Goal: Task Accomplishment & Management: Use online tool/utility

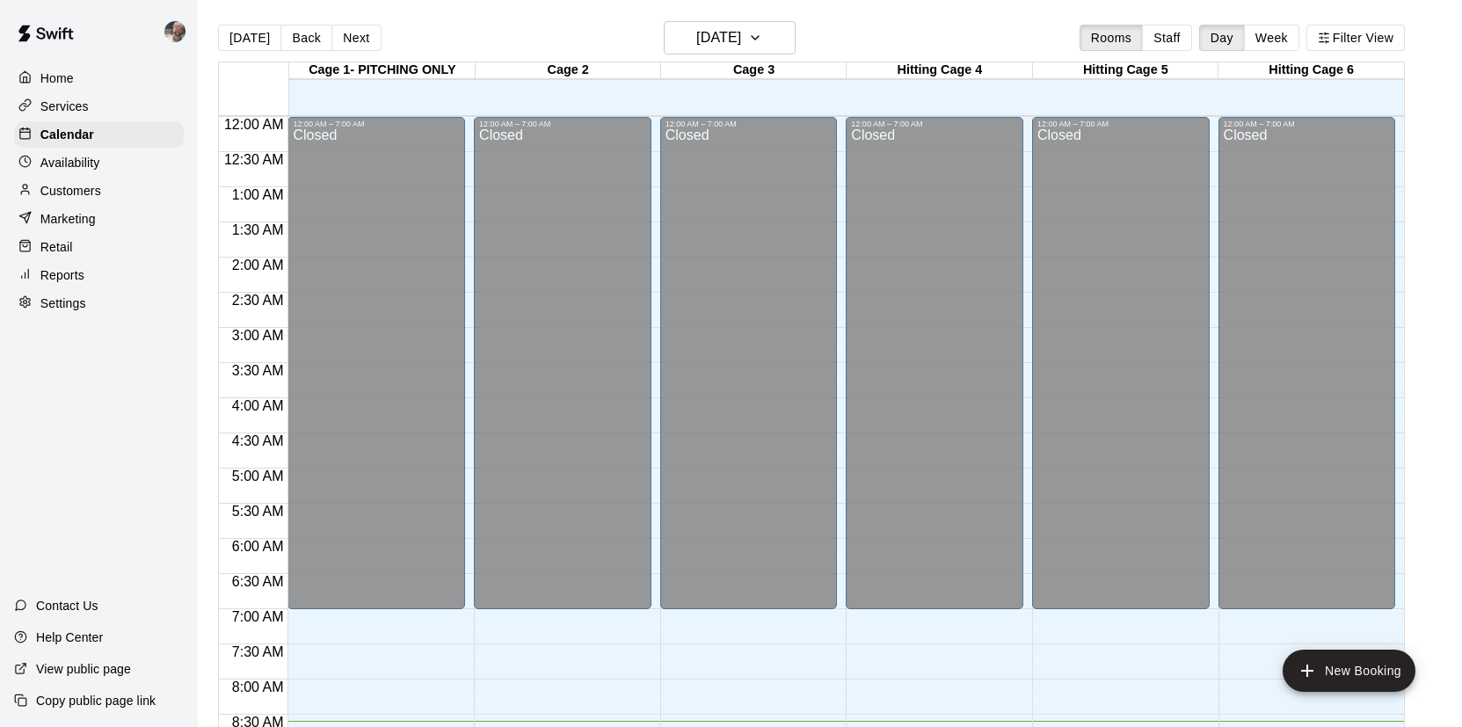
scroll to position [279, 0]
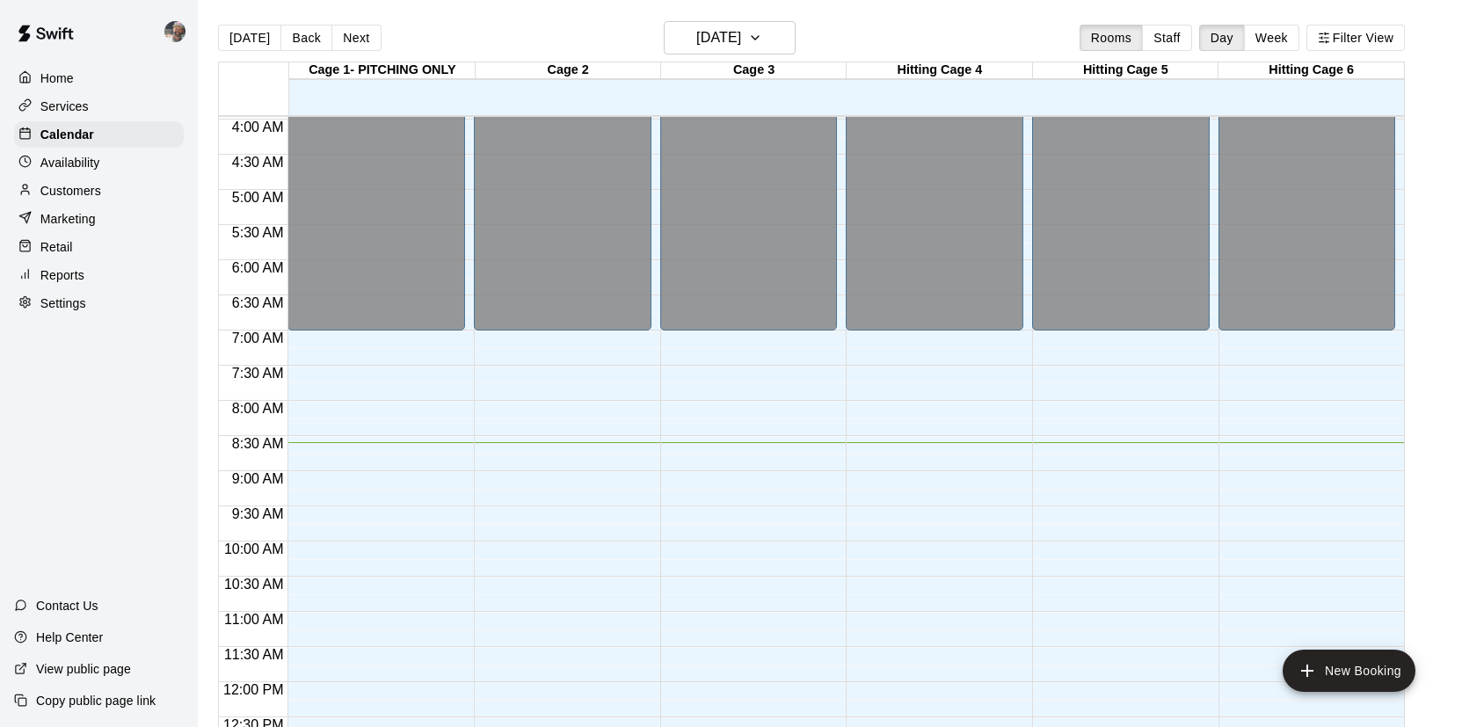
click at [92, 280] on div "Reports" at bounding box center [99, 275] width 170 height 26
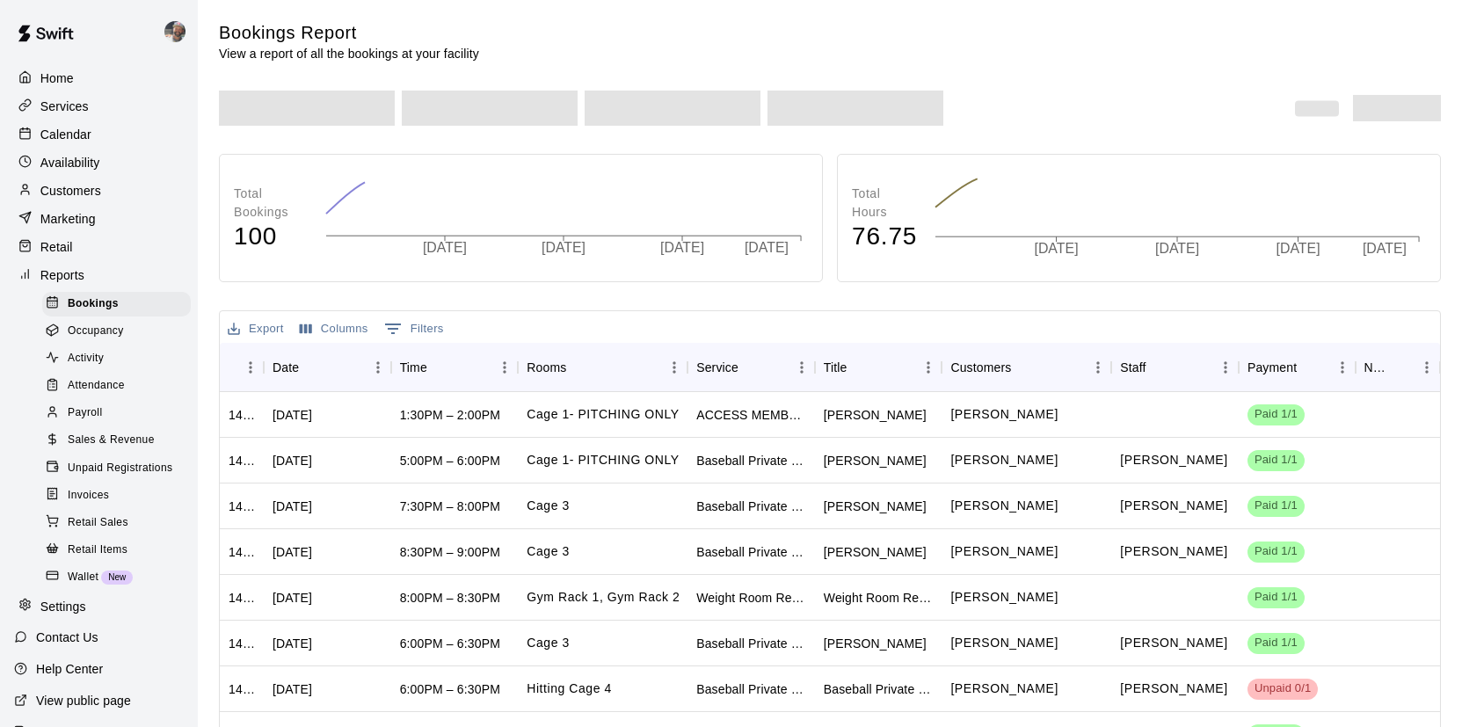
click at [127, 436] on span "Sales & Revenue" at bounding box center [111, 441] width 87 height 18
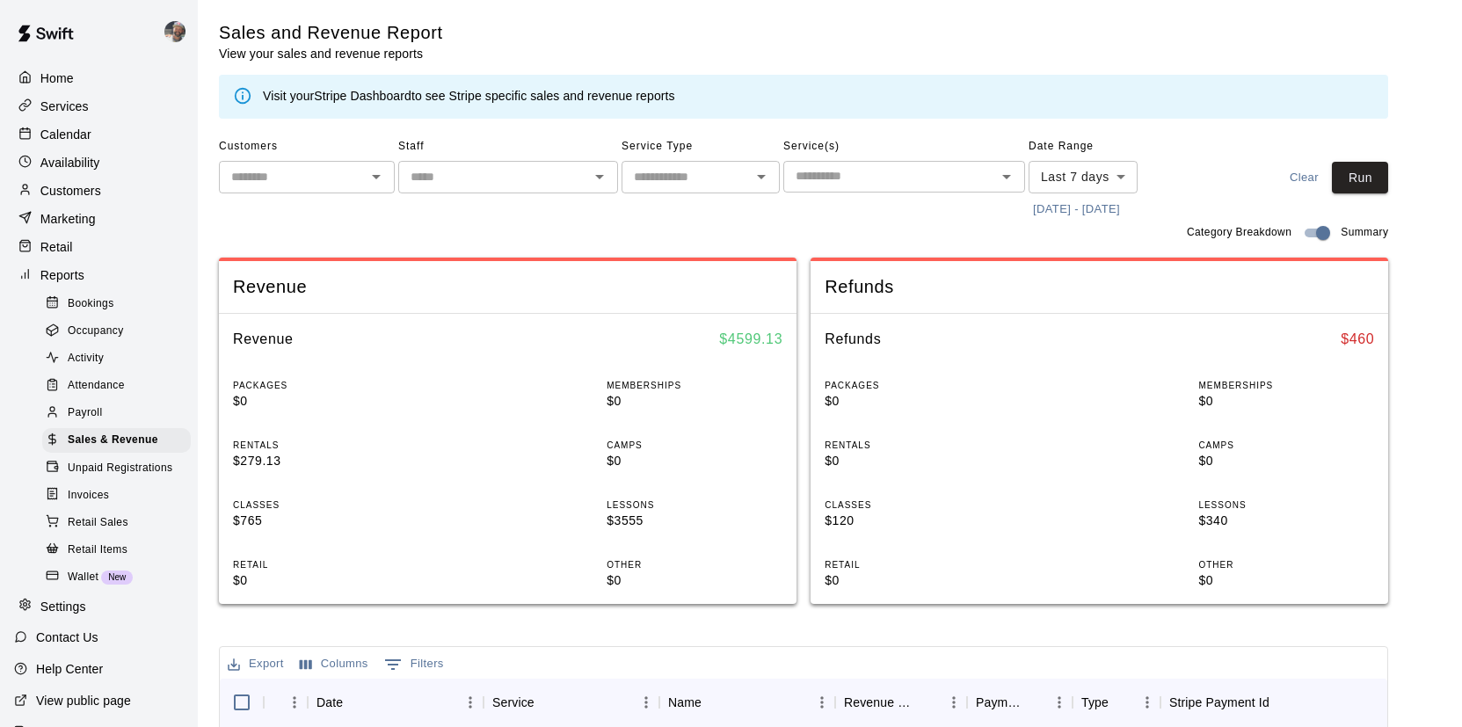
click at [1090, 208] on button "[DATE] - [DATE]" at bounding box center [1077, 209] width 96 height 27
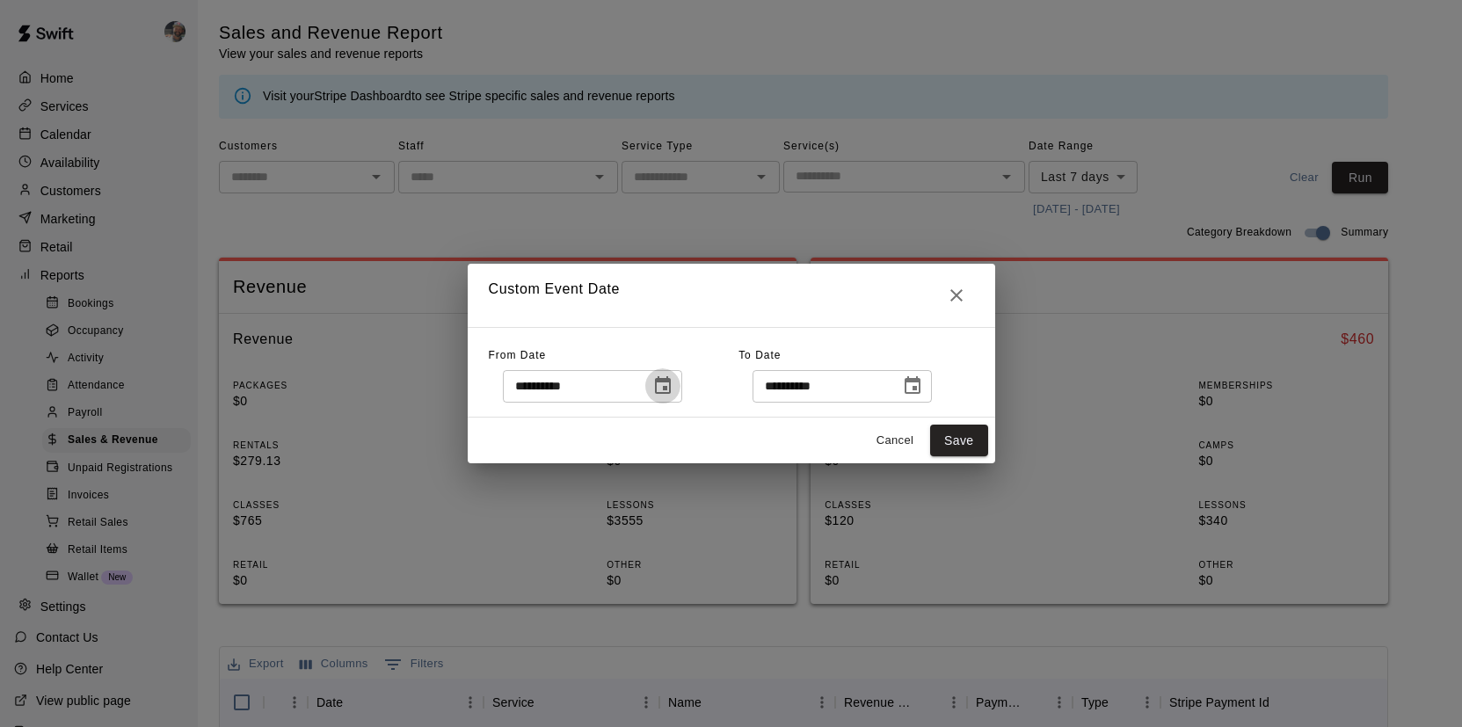
click at [674, 382] on icon "Choose date, selected date is Sep 4, 2025" at bounding box center [662, 385] width 21 height 21
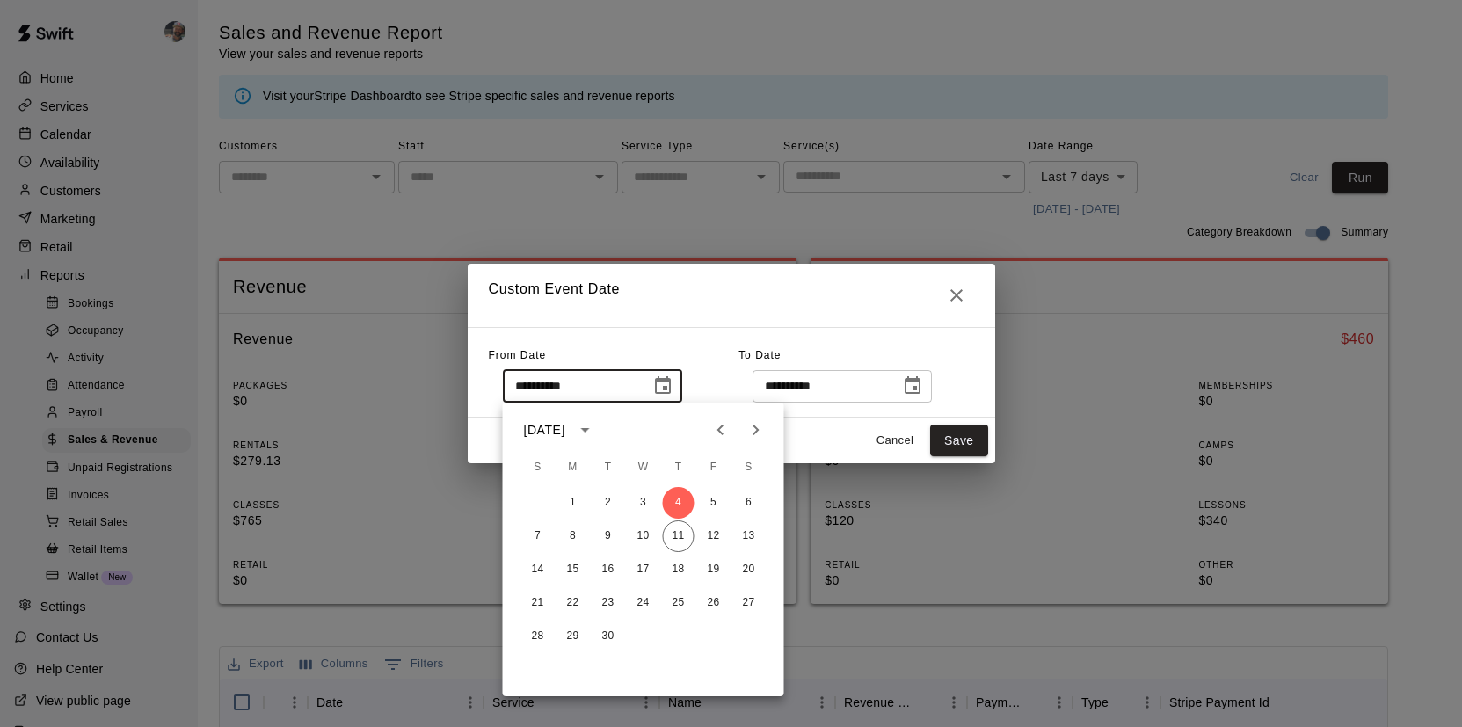
click at [721, 433] on icon "Previous month" at bounding box center [720, 430] width 6 height 11
click at [608, 499] on button "1" at bounding box center [609, 503] width 32 height 32
type input "**********"
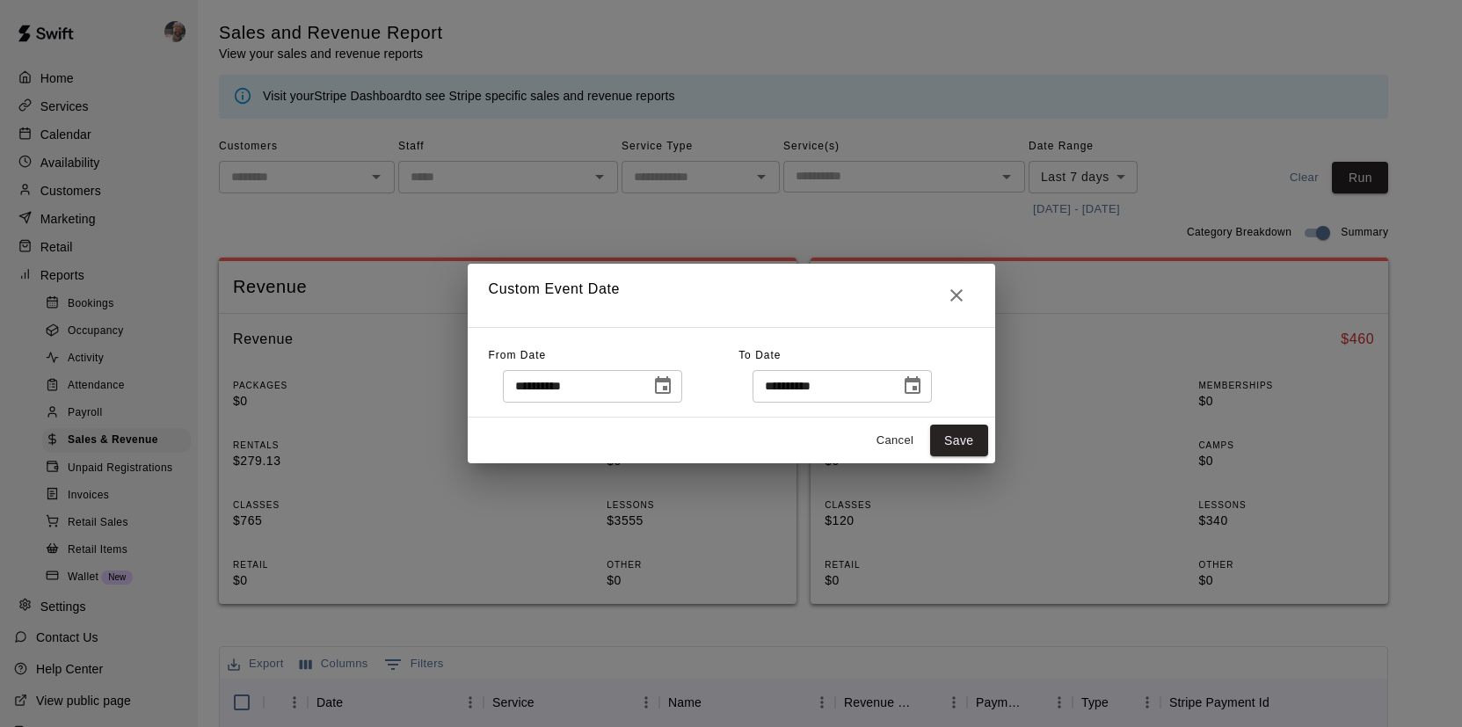
click at [917, 382] on icon "Choose date, selected date is Sep 11, 2025" at bounding box center [912, 385] width 21 height 21
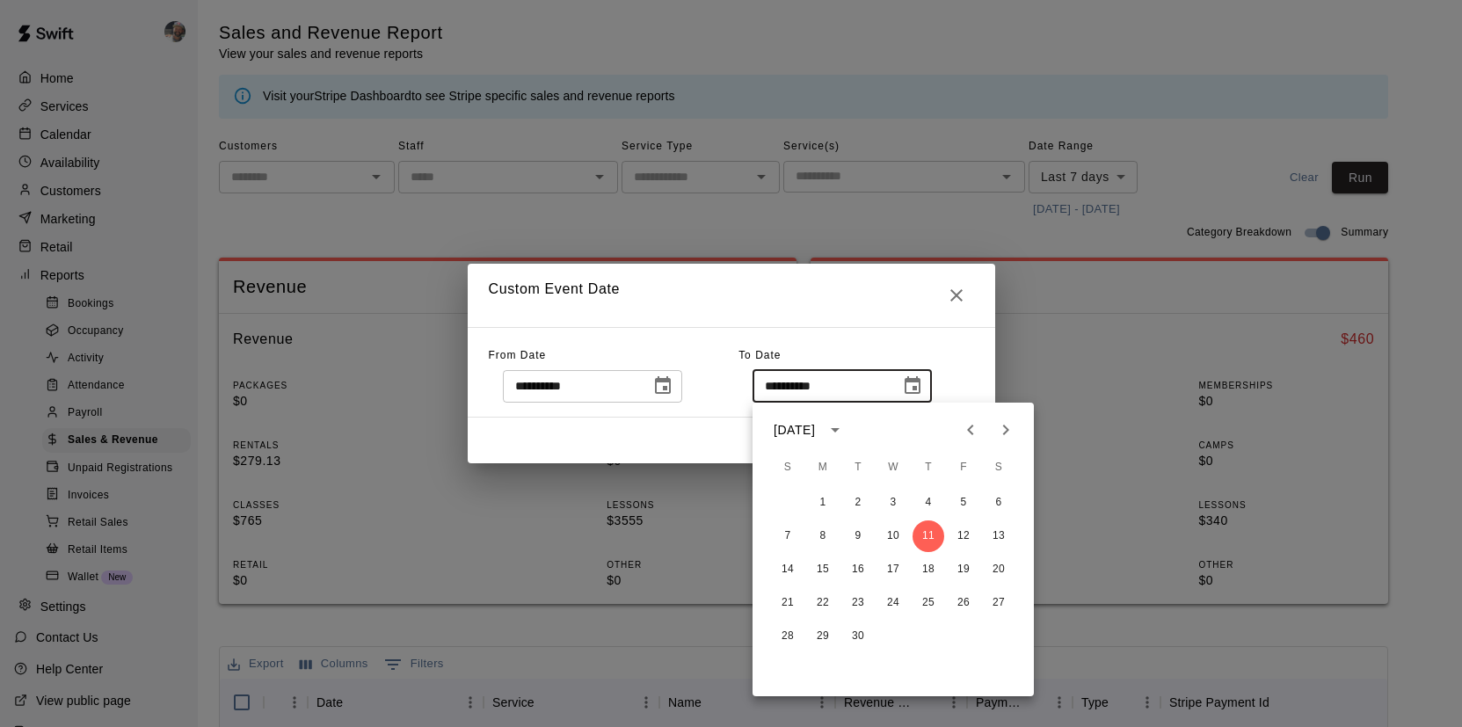
click at [967, 427] on icon "Previous month" at bounding box center [970, 429] width 21 height 21
click at [930, 628] on button "31" at bounding box center [929, 637] width 32 height 32
type input "**********"
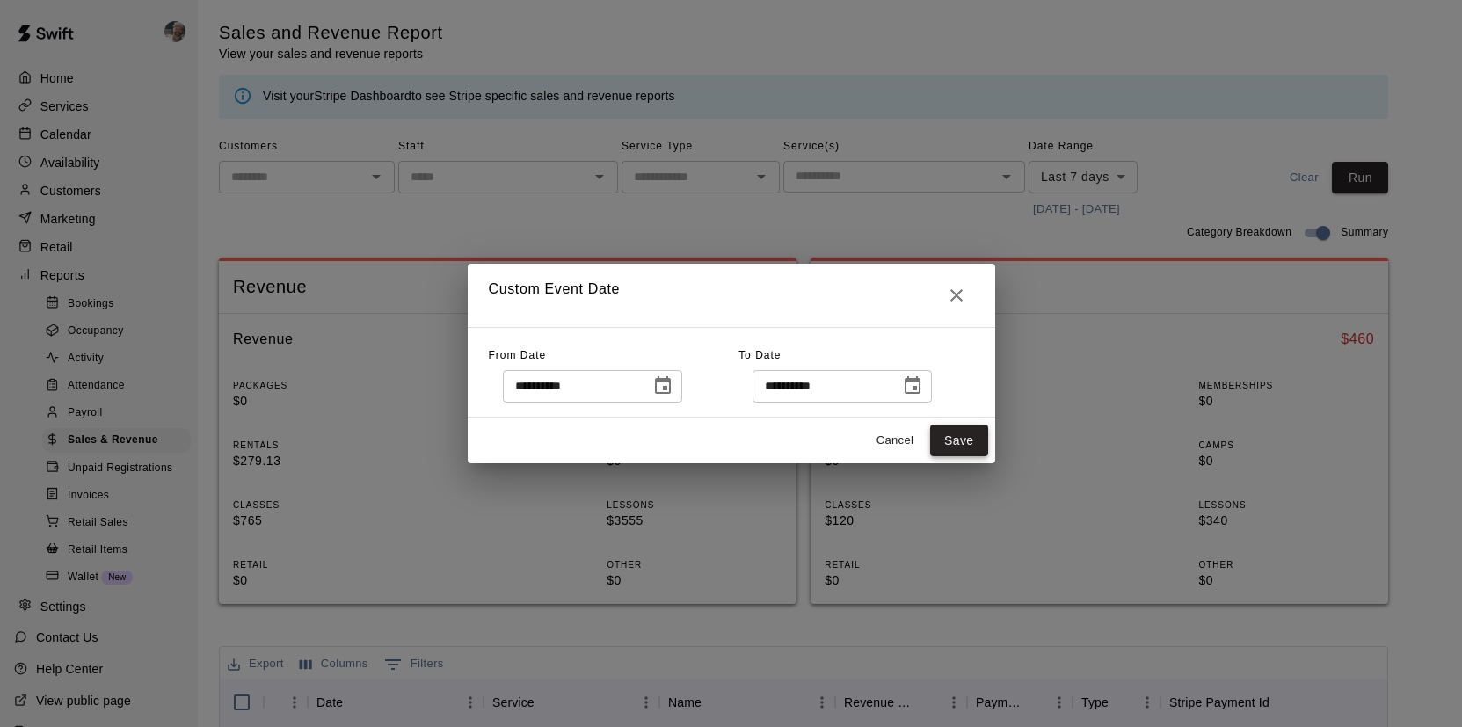
click at [956, 448] on button "Save" at bounding box center [959, 441] width 58 height 33
type input "******"
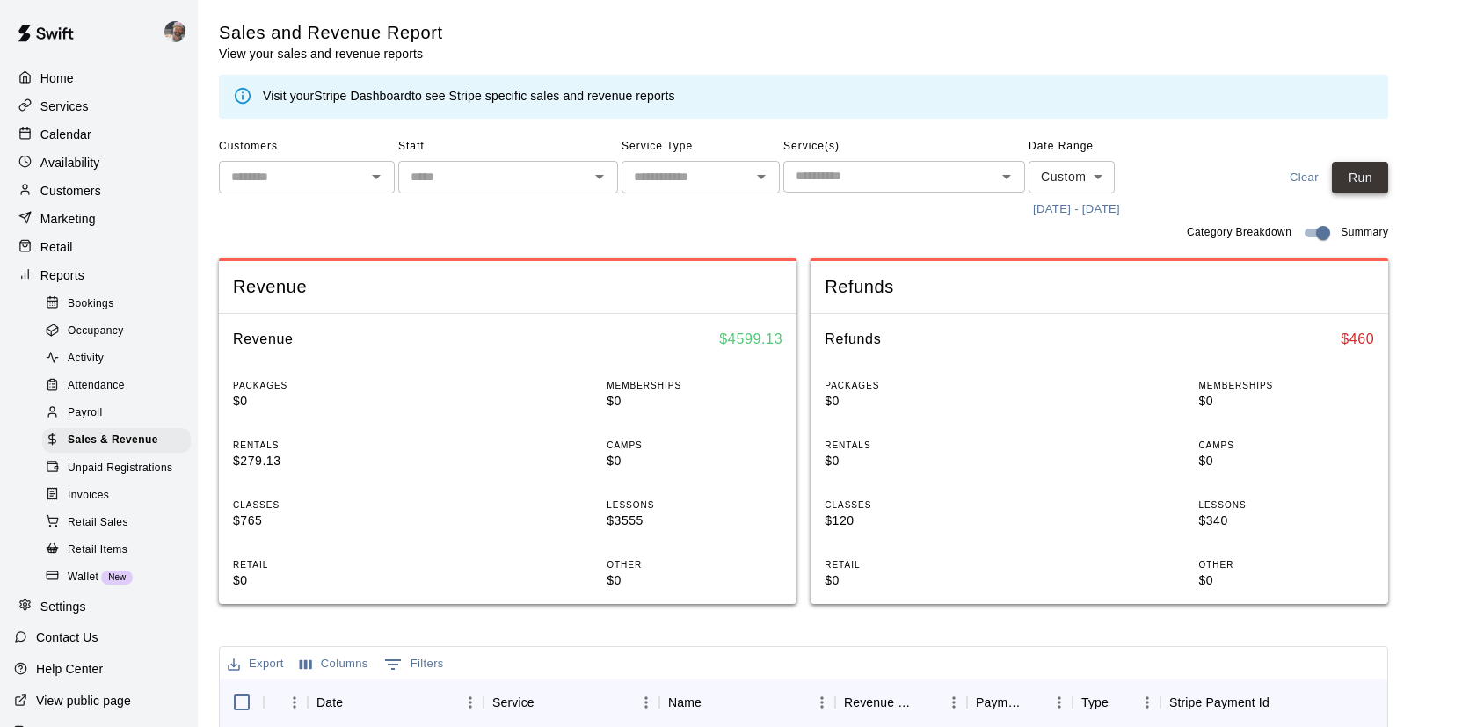
click at [1361, 172] on button "Run" at bounding box center [1360, 178] width 56 height 33
click at [1103, 214] on button "[DATE] - [DATE]" at bounding box center [1077, 209] width 96 height 27
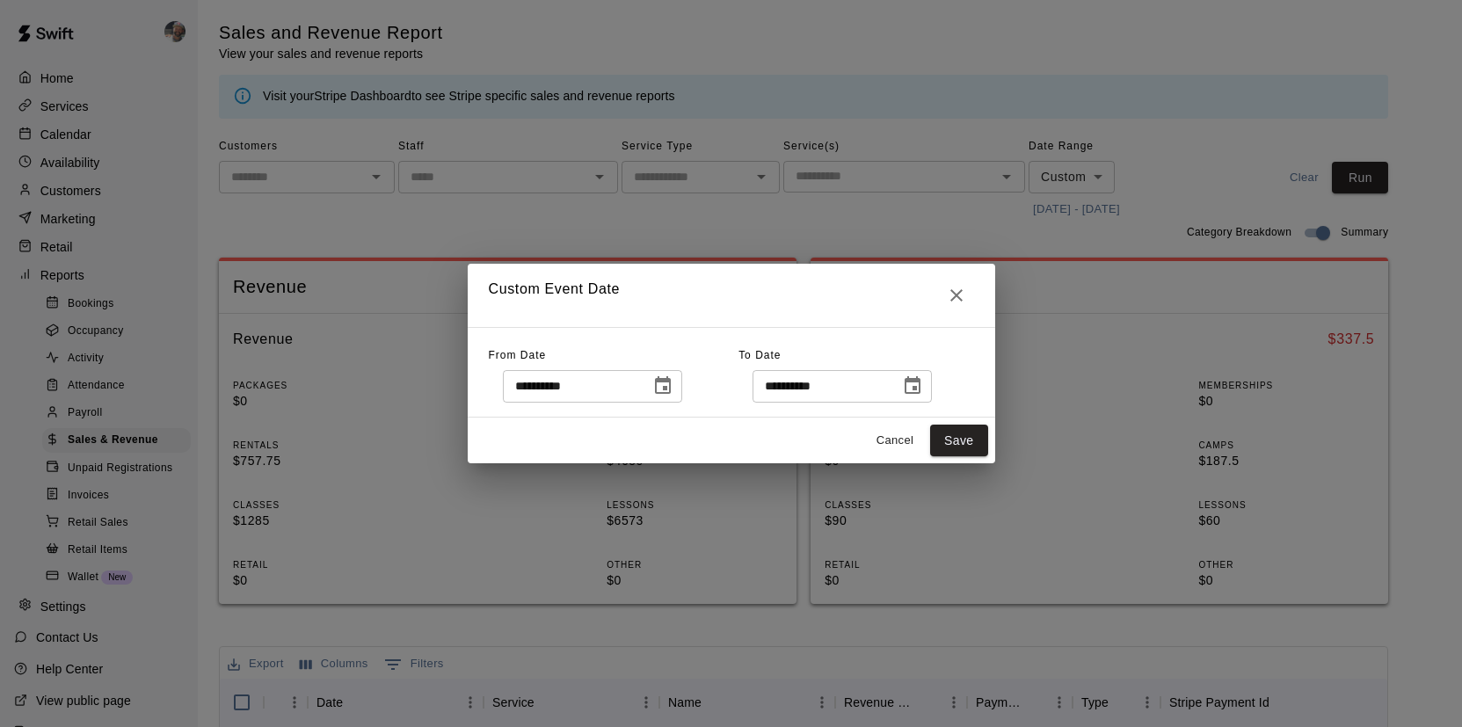
click at [679, 386] on button "Choose date, selected date is Jul 1, 2025" at bounding box center [662, 385] width 35 height 35
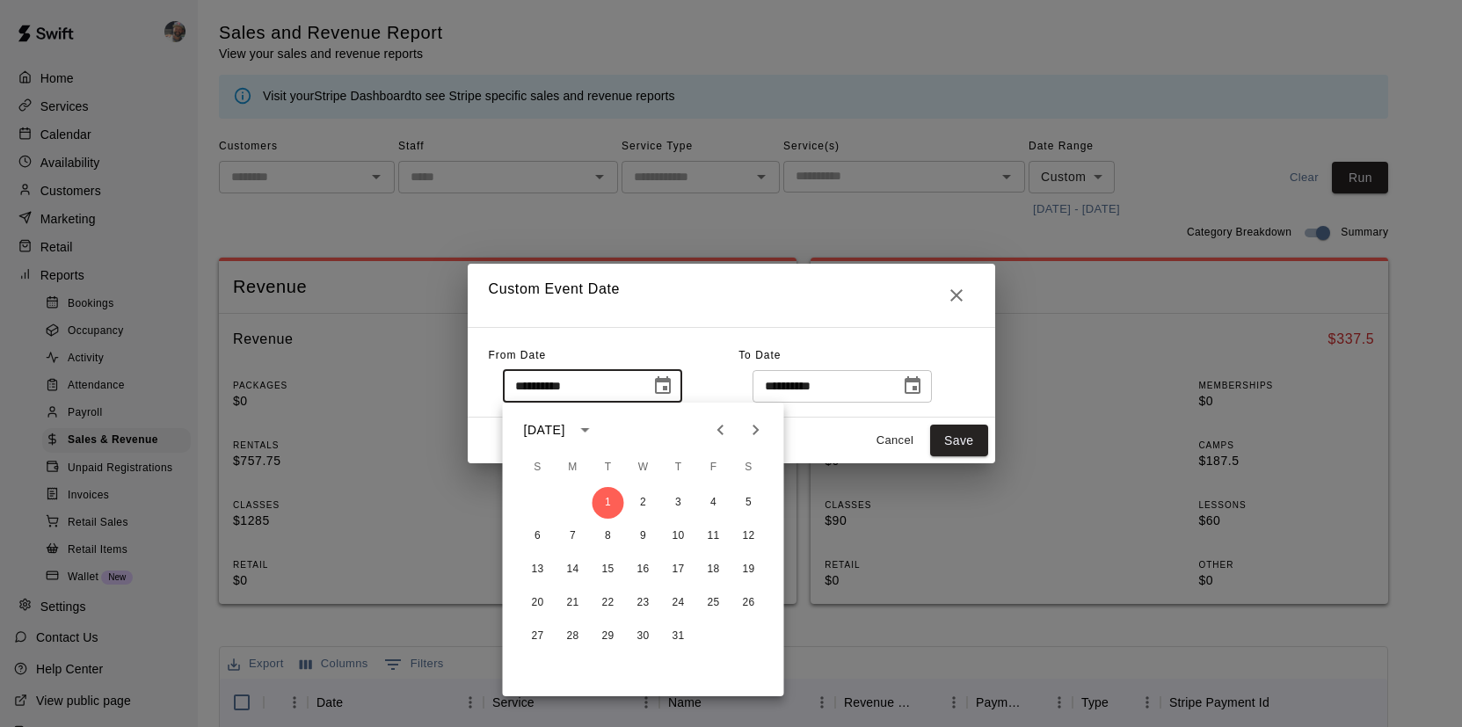
click at [756, 422] on icon "Next month" at bounding box center [756, 429] width 21 height 21
click at [713, 496] on button "1" at bounding box center [714, 503] width 32 height 32
type input "**********"
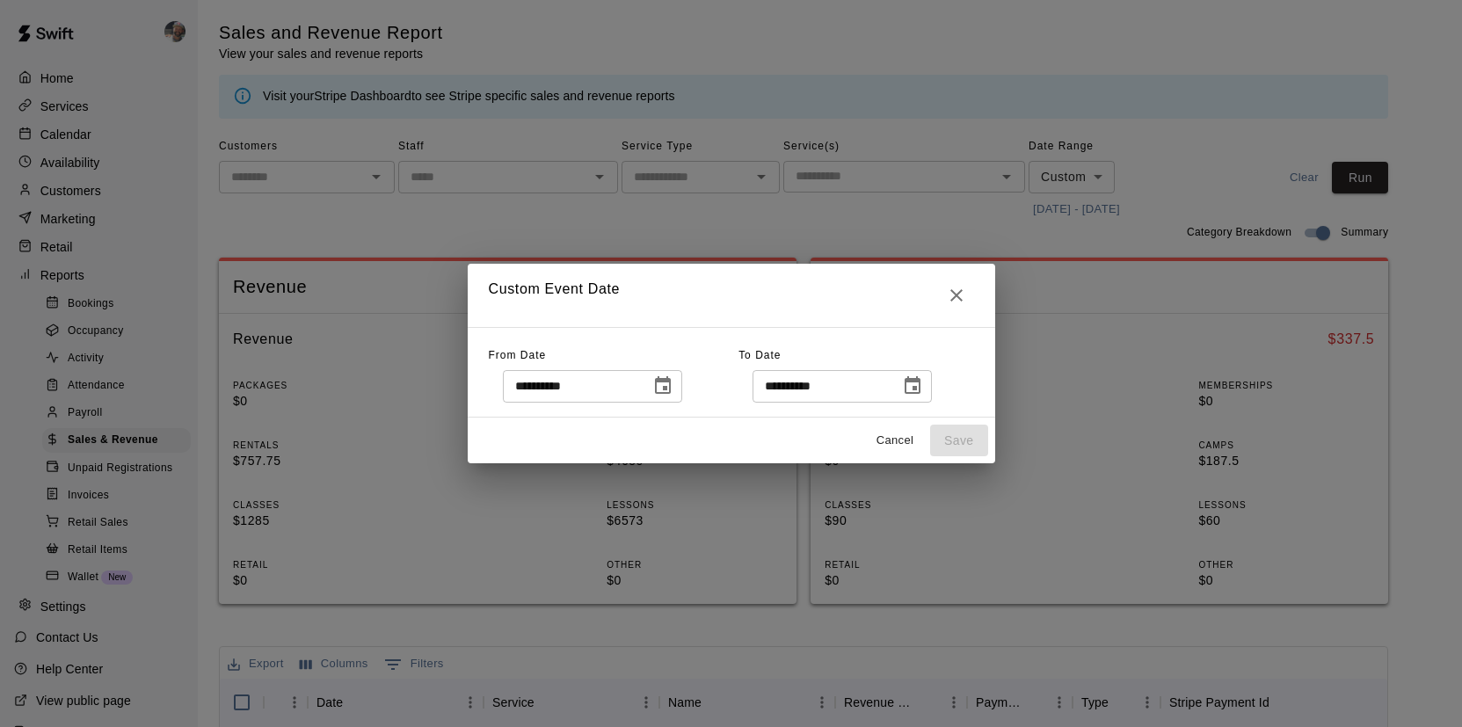
click at [921, 390] on icon "Choose date, selected date is Jul 31, 2025" at bounding box center [913, 385] width 16 height 18
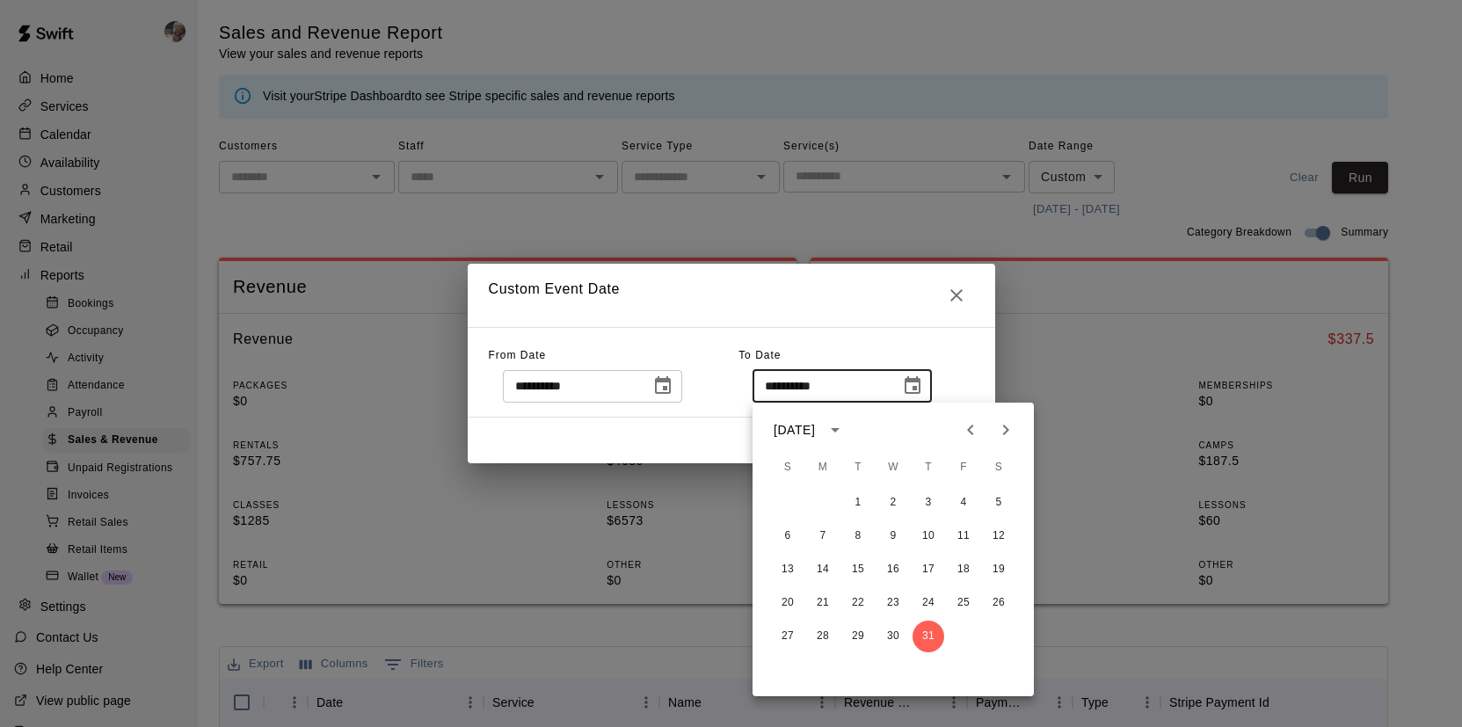
click at [1004, 423] on icon "Next month" at bounding box center [1005, 429] width 21 height 21
click at [790, 661] on button "31" at bounding box center [788, 670] width 32 height 32
type input "**********"
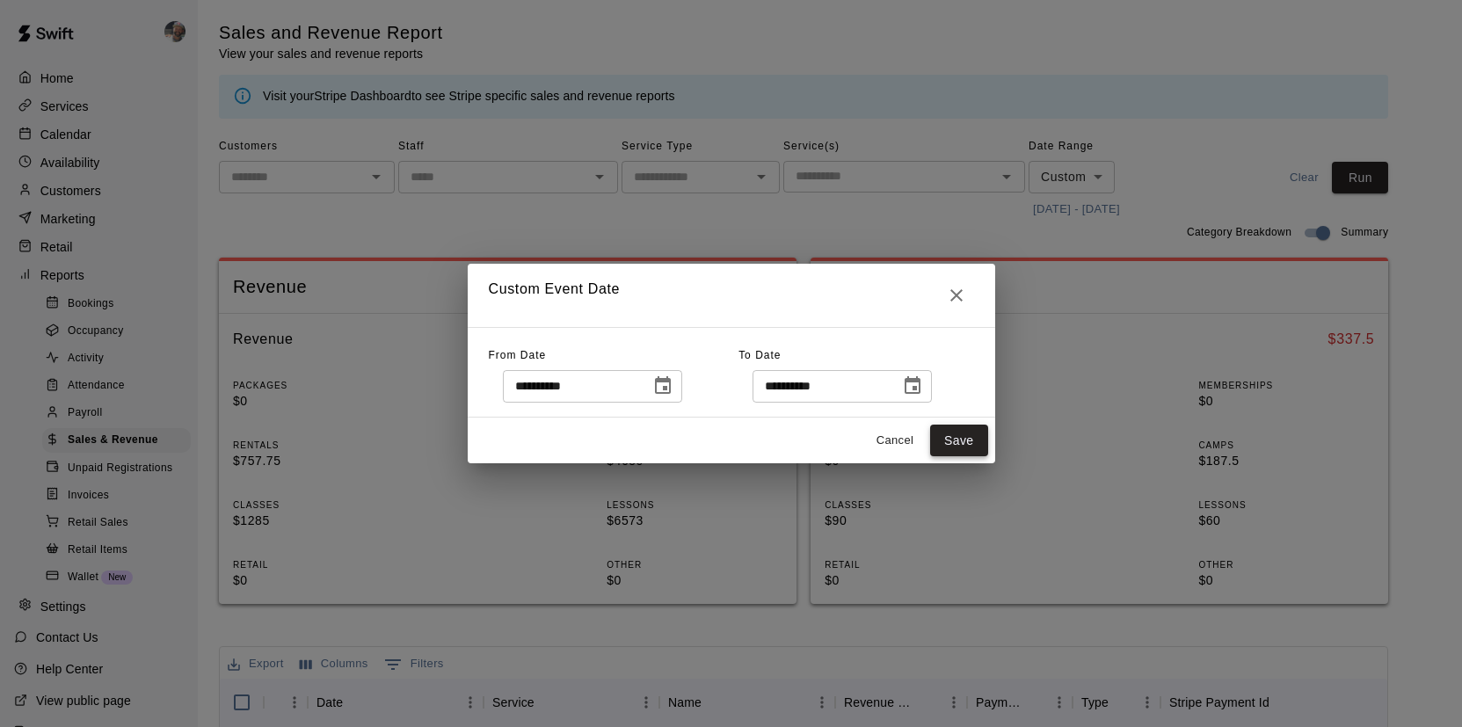
click at [966, 440] on button "Save" at bounding box center [959, 441] width 58 height 33
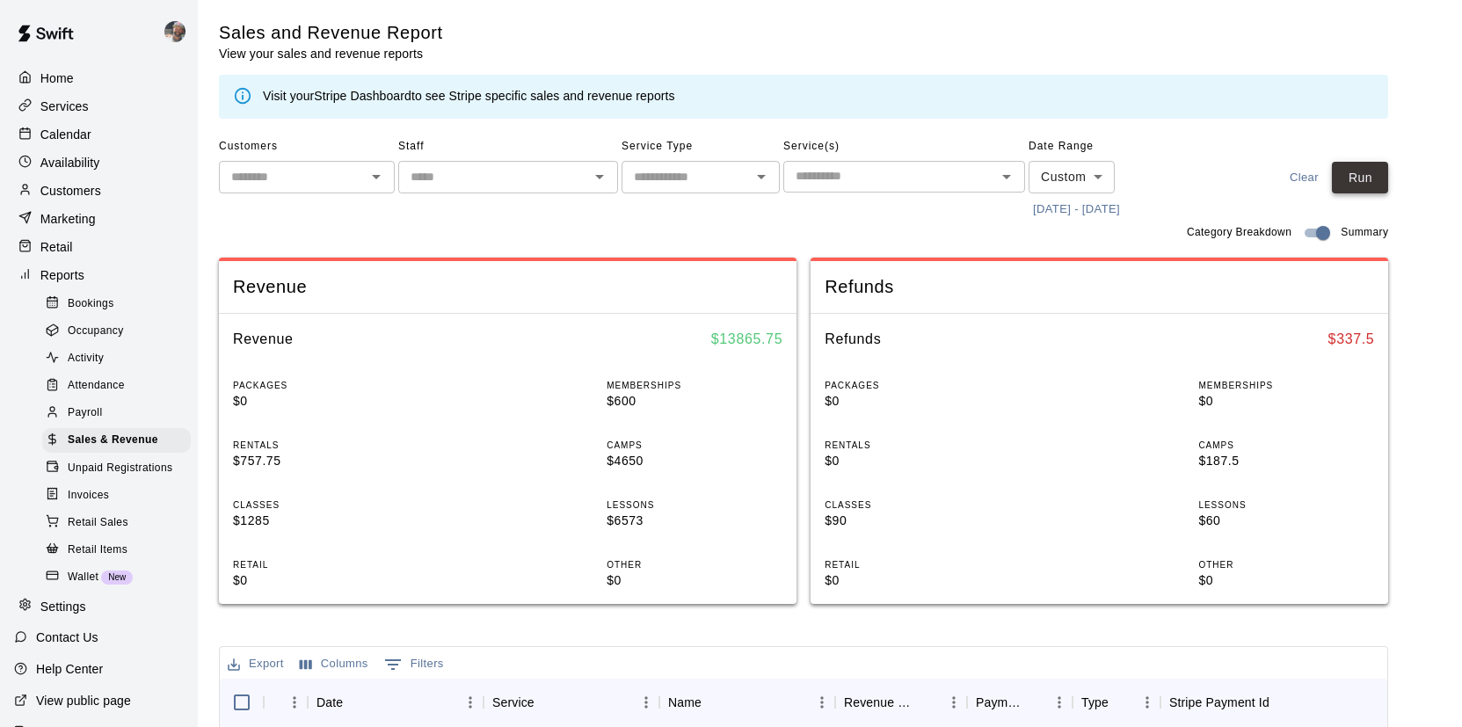
click at [1372, 176] on button "Run" at bounding box center [1360, 178] width 56 height 33
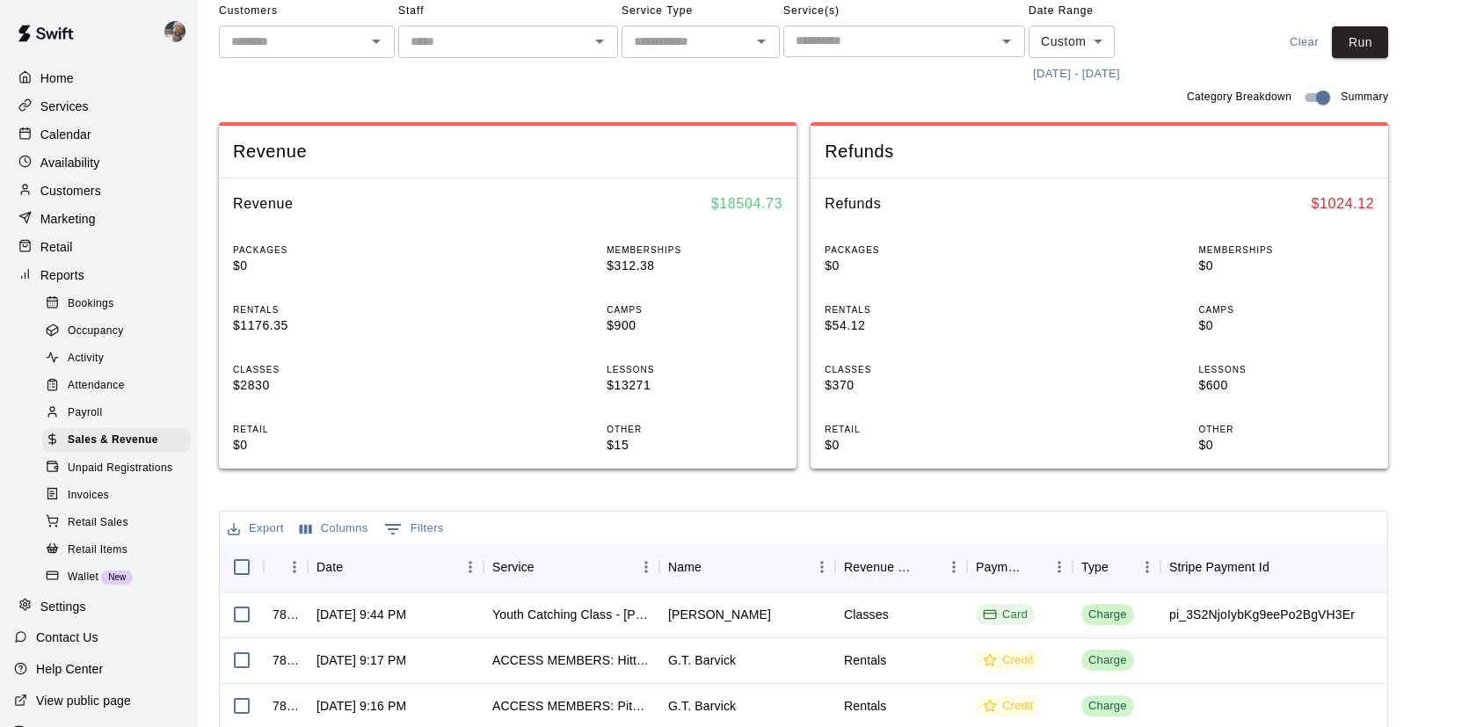
scroll to position [23, 0]
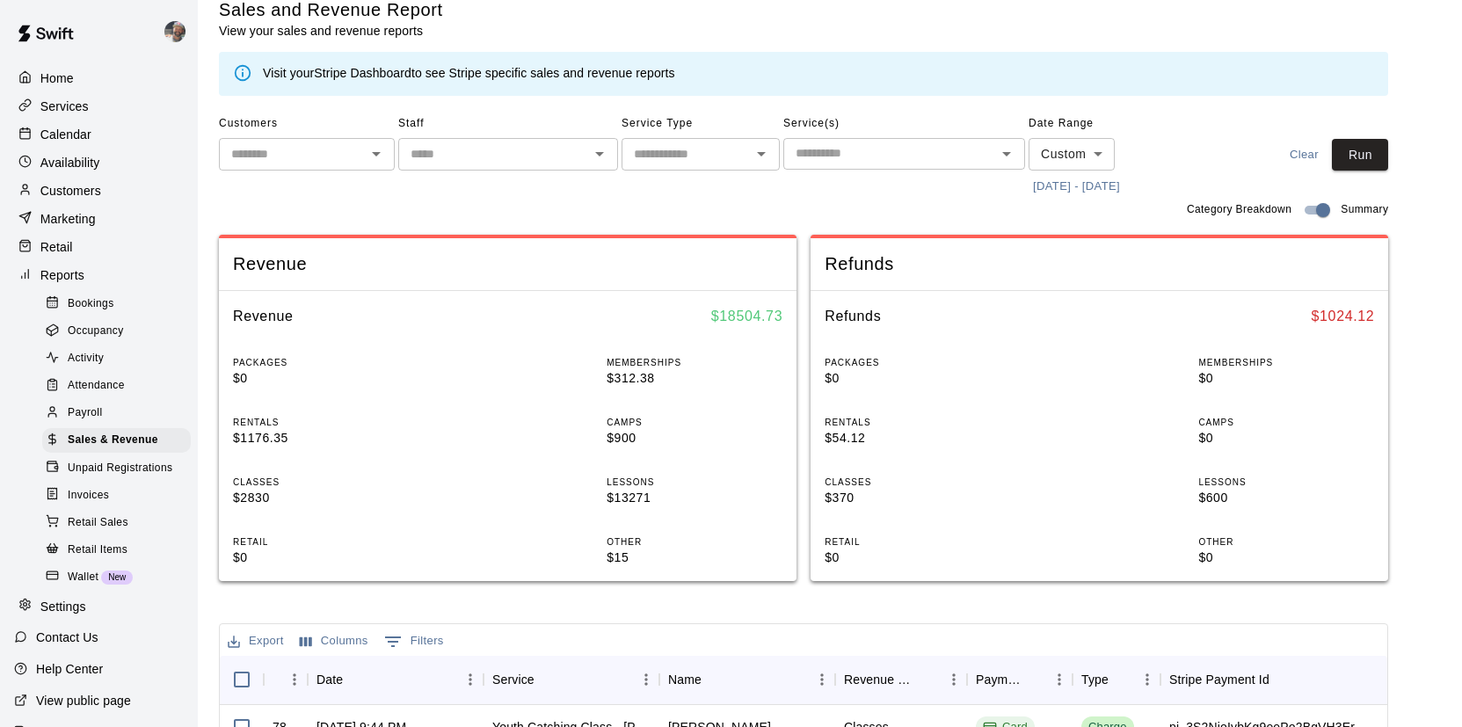
click at [1059, 186] on button "[DATE] - [DATE]" at bounding box center [1077, 186] width 96 height 27
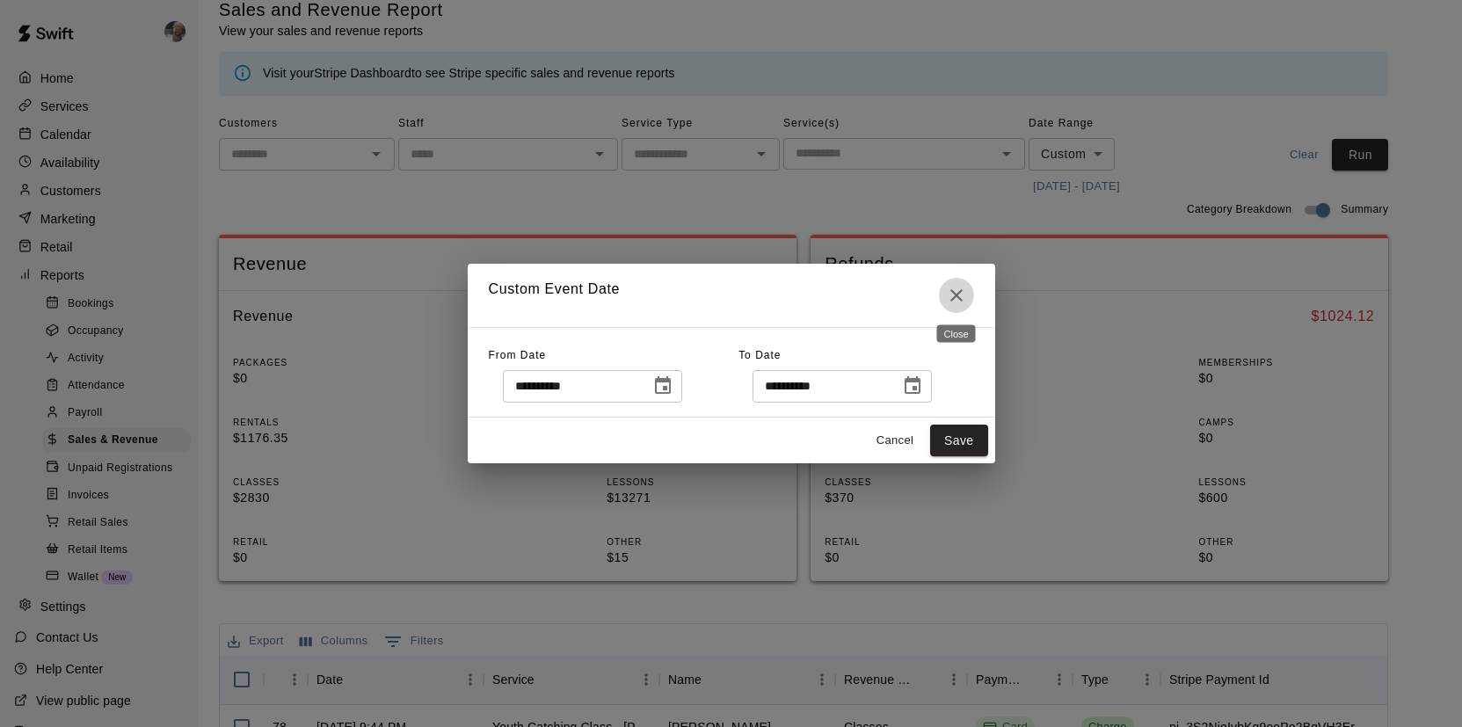
click at [958, 295] on icon "Close" at bounding box center [956, 295] width 21 height 21
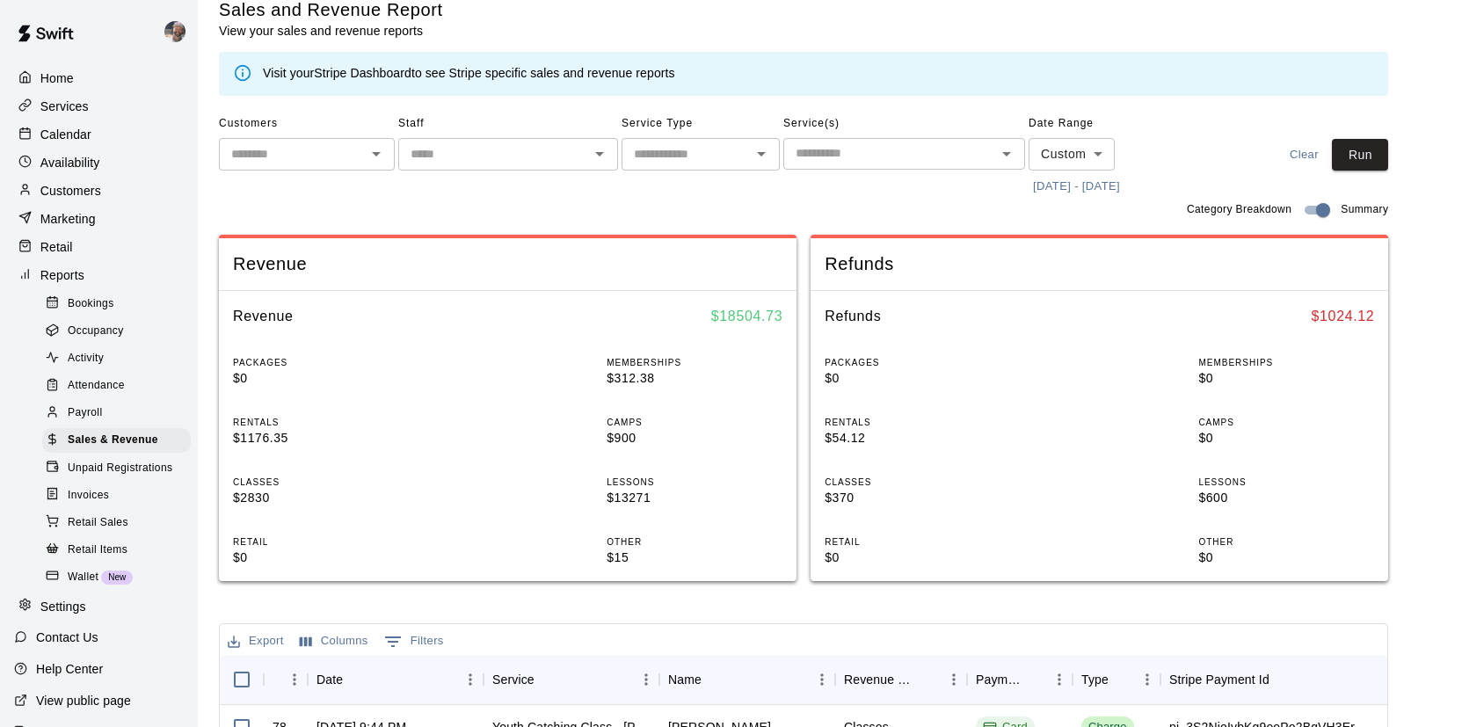
click at [87, 128] on p "Calendar" at bounding box center [65, 135] width 51 height 18
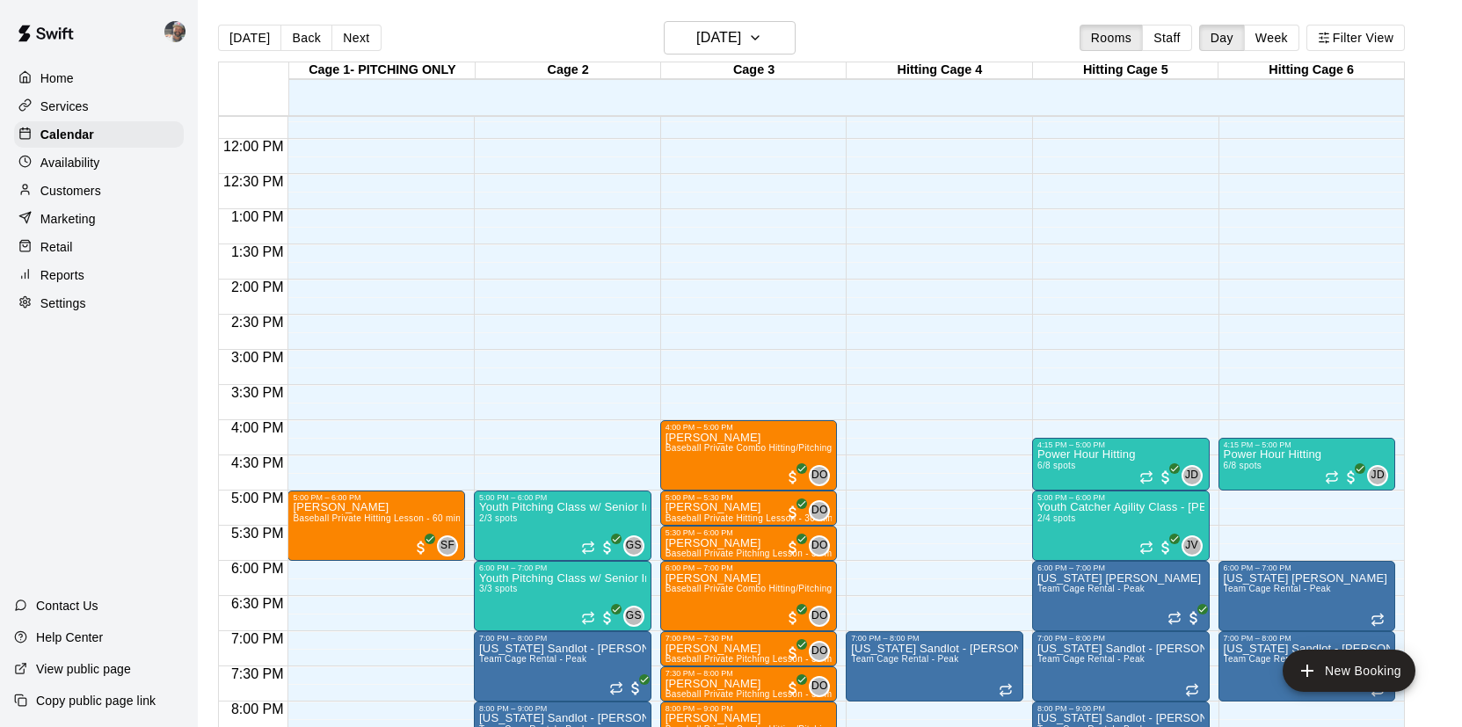
scroll to position [820, 0]
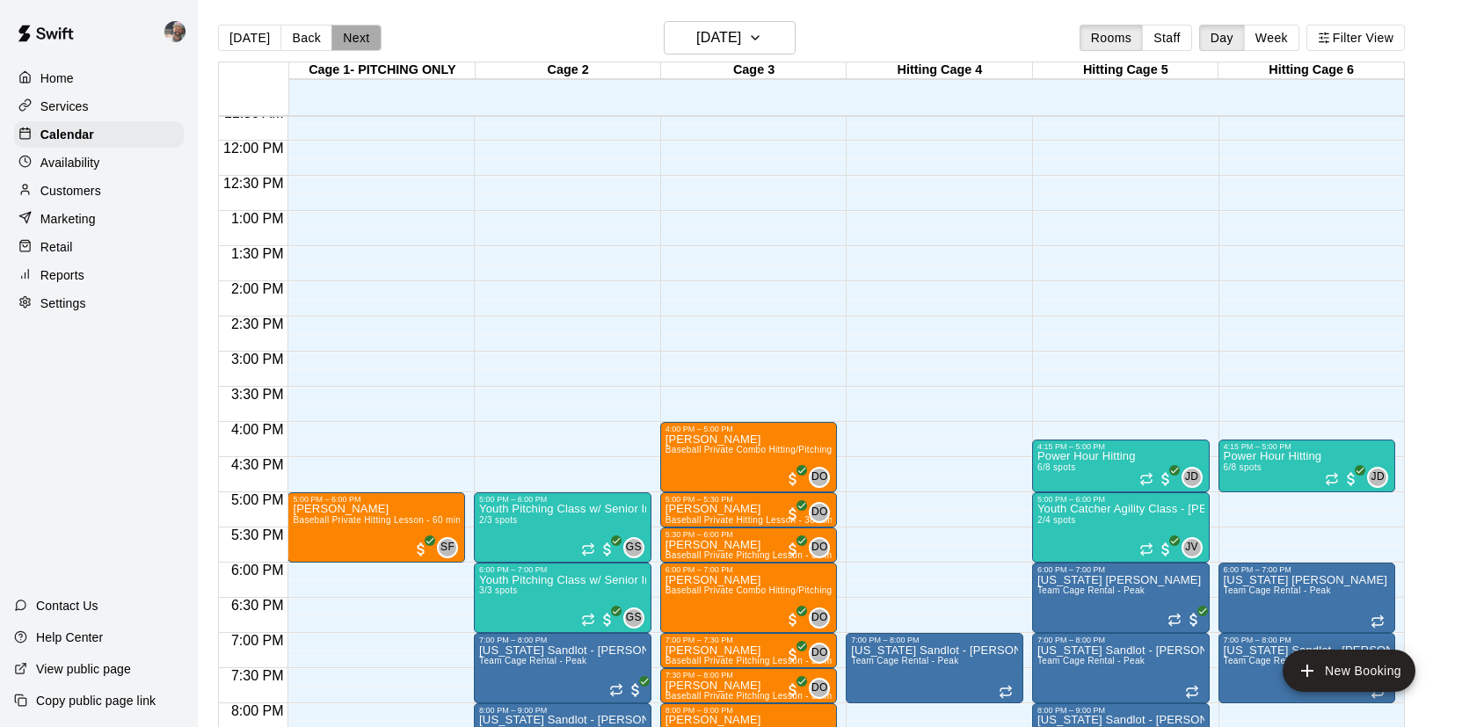
click at [345, 39] on button "Next" at bounding box center [355, 38] width 49 height 26
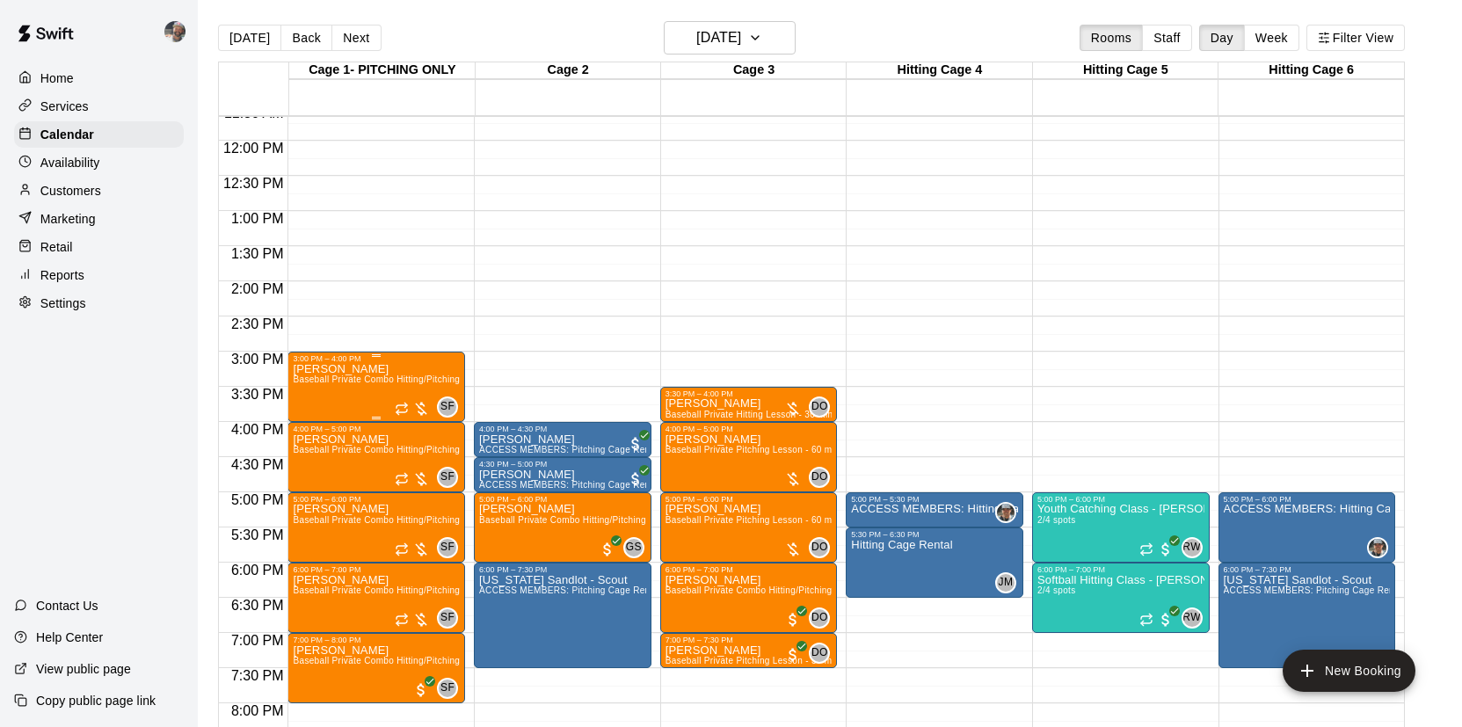
scroll to position [859, 0]
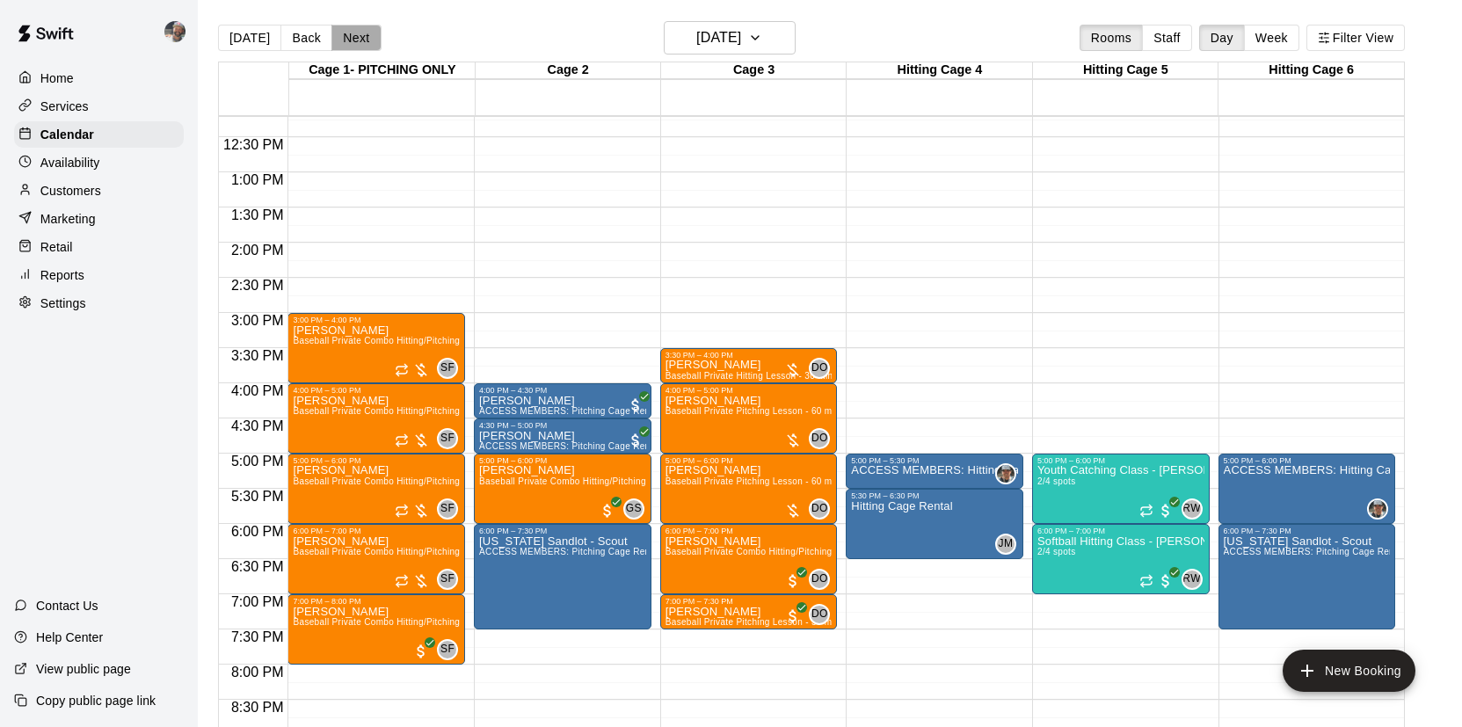
click at [363, 44] on button "Next" at bounding box center [355, 38] width 49 height 26
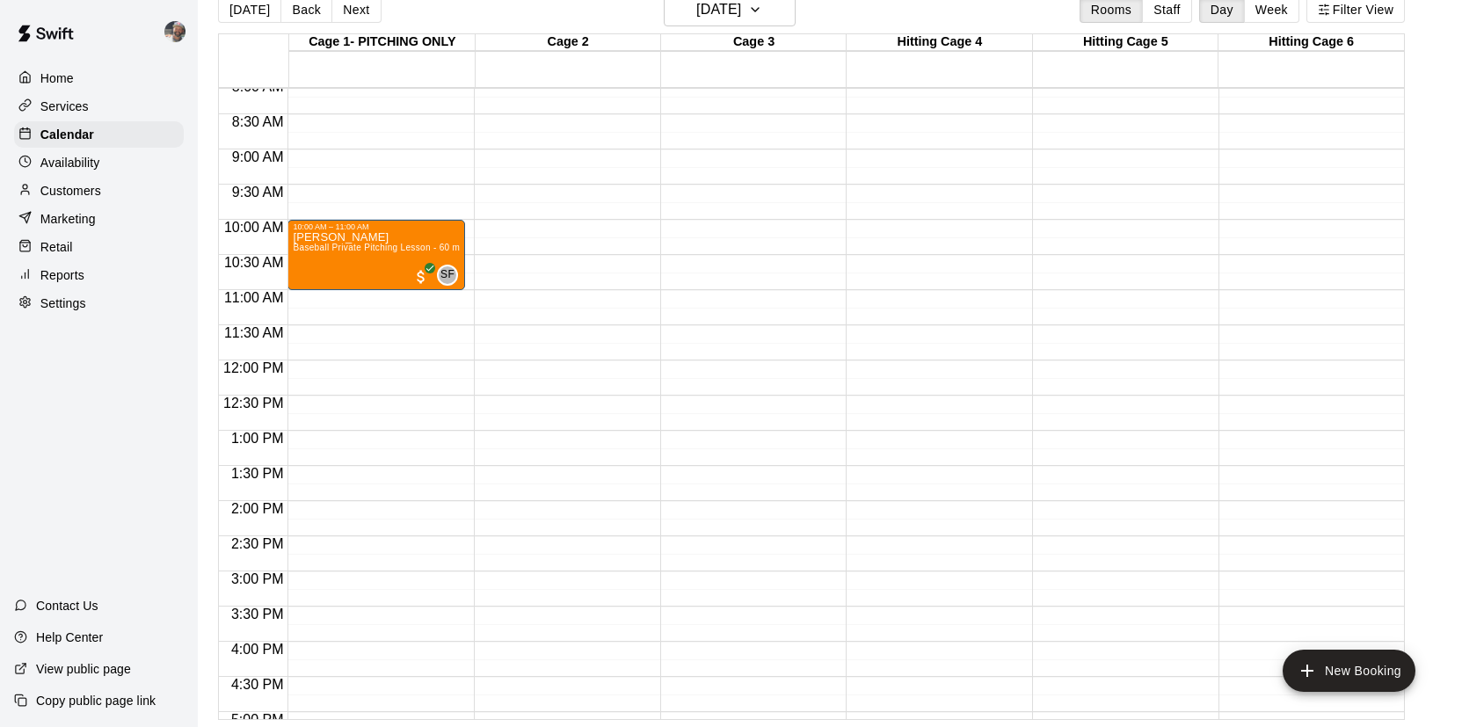
scroll to position [586, 0]
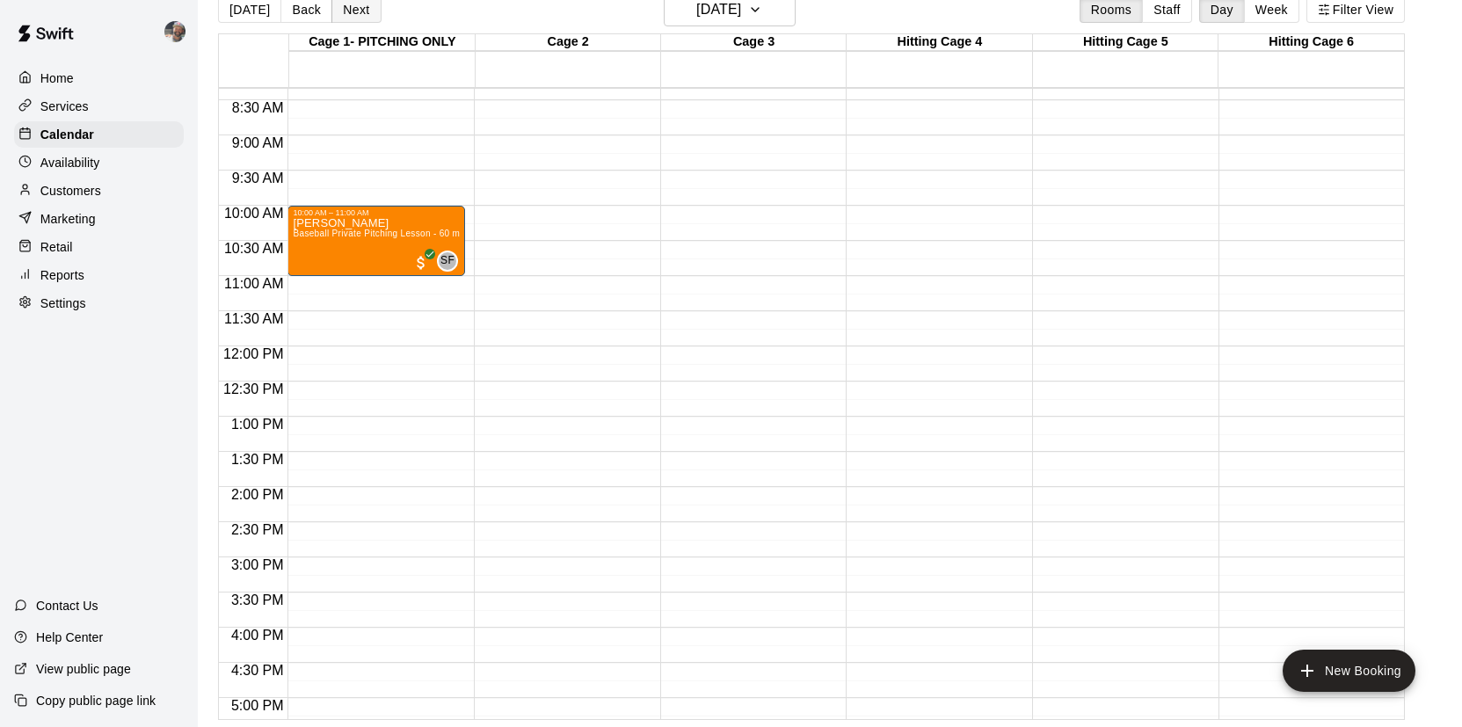
click at [339, 15] on button "Next" at bounding box center [355, 9] width 49 height 26
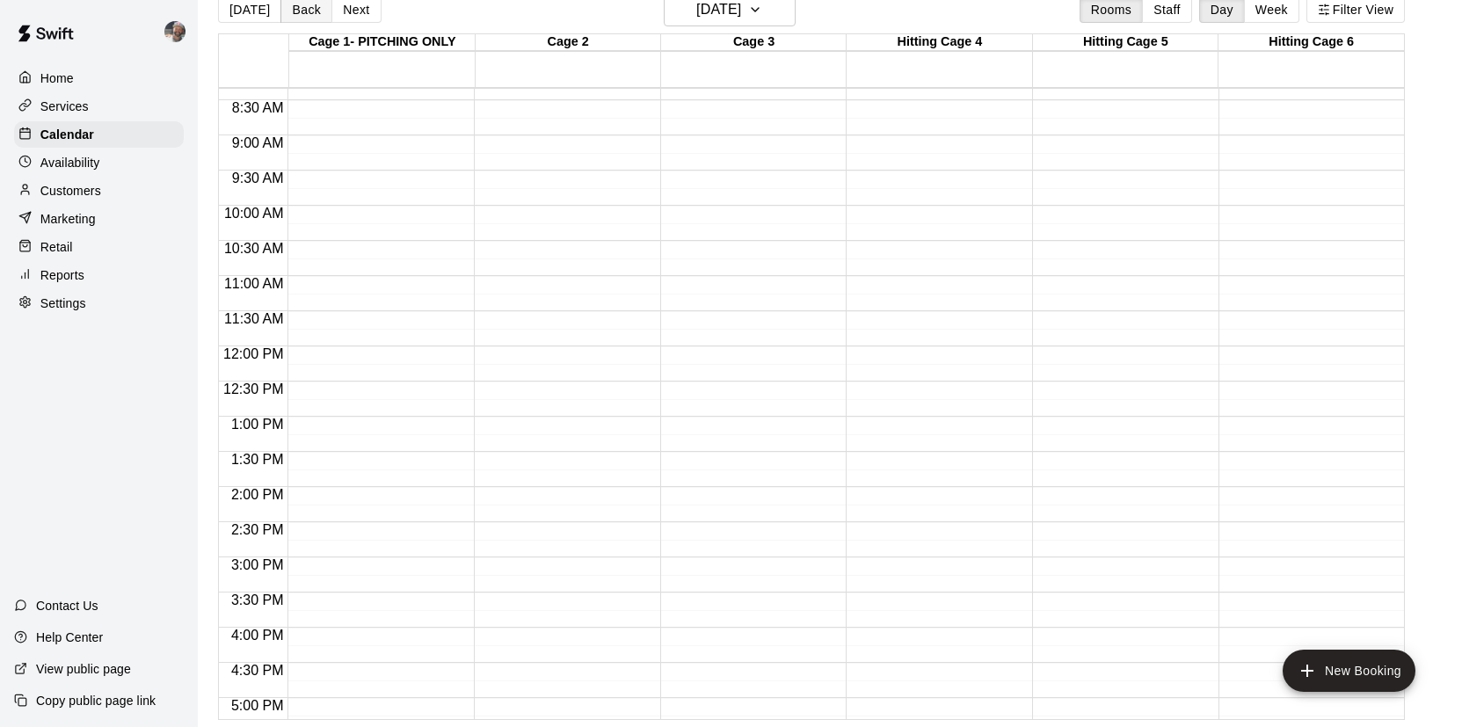
click at [307, 8] on button "Back" at bounding box center [306, 9] width 52 height 26
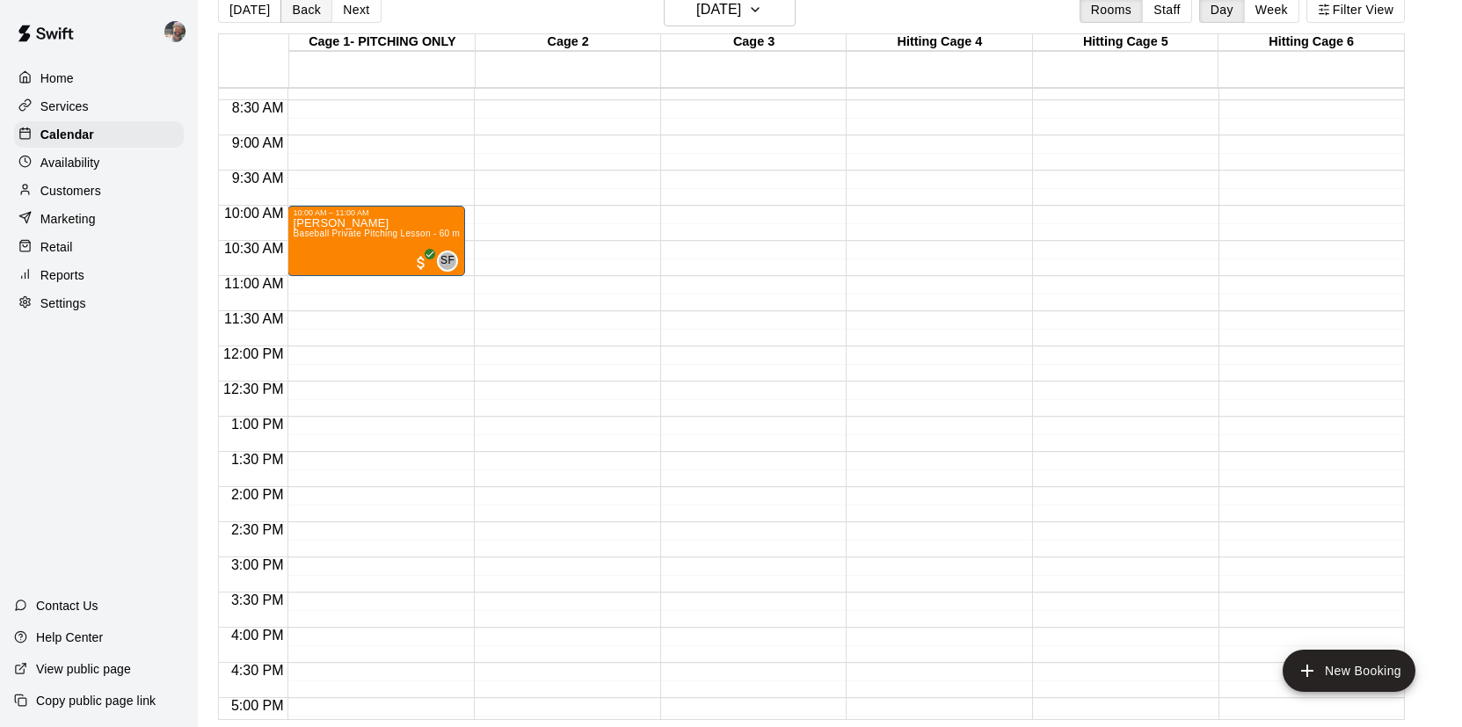
click at [307, 8] on button "Back" at bounding box center [306, 9] width 52 height 26
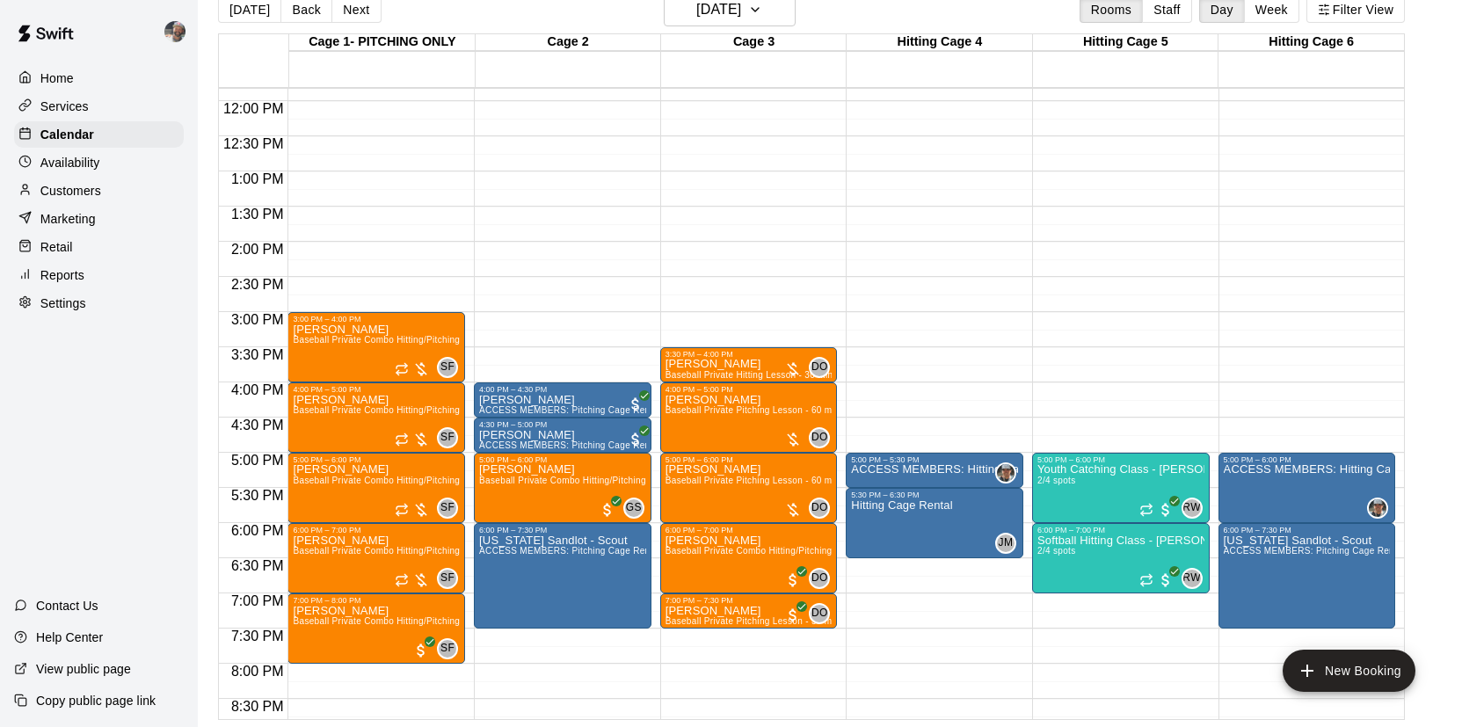
scroll to position [833, 0]
